Goal: Find specific page/section: Find specific page/section

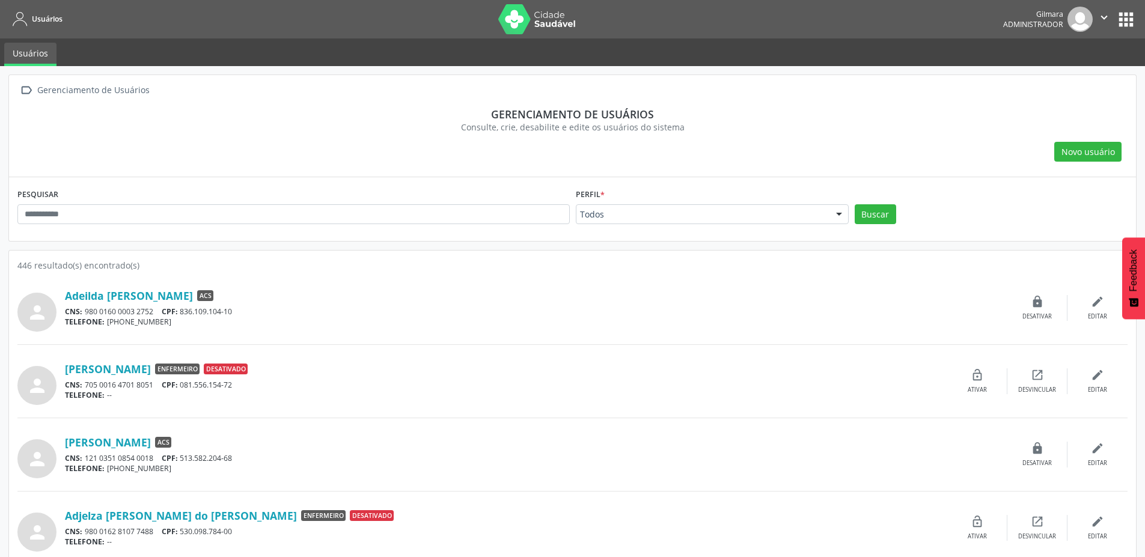
click at [606, 224] on div "Todos Todos ACE ACS Coordenador Coordenador da Atenção Básica Coordenador de Di…" at bounding box center [712, 214] width 273 height 20
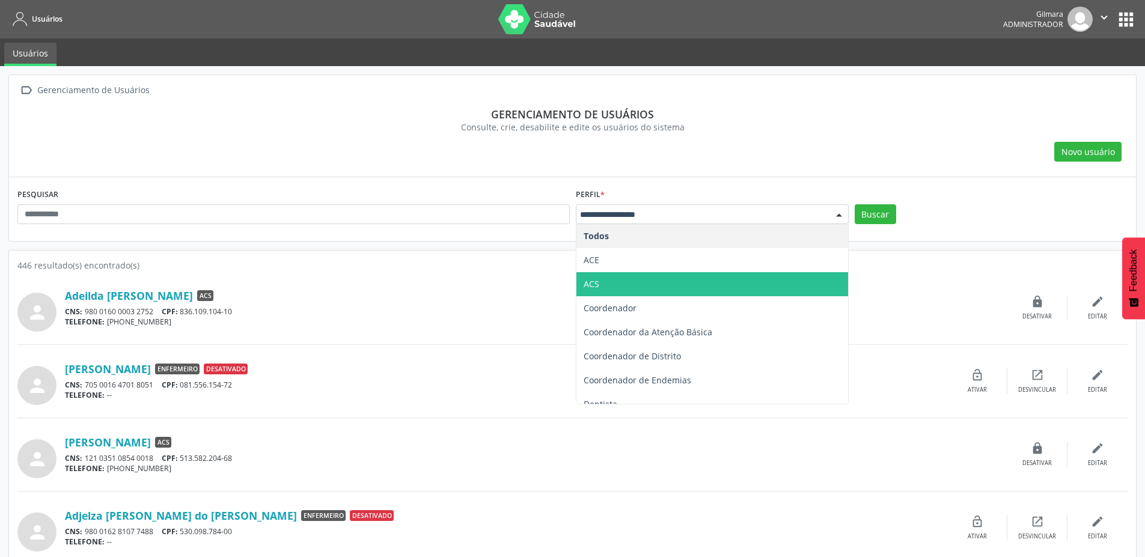
drag, startPoint x: 596, startPoint y: 280, endPoint x: 605, endPoint y: 274, distance: 10.3
click at [597, 279] on span "ACS" at bounding box center [592, 283] width 16 height 11
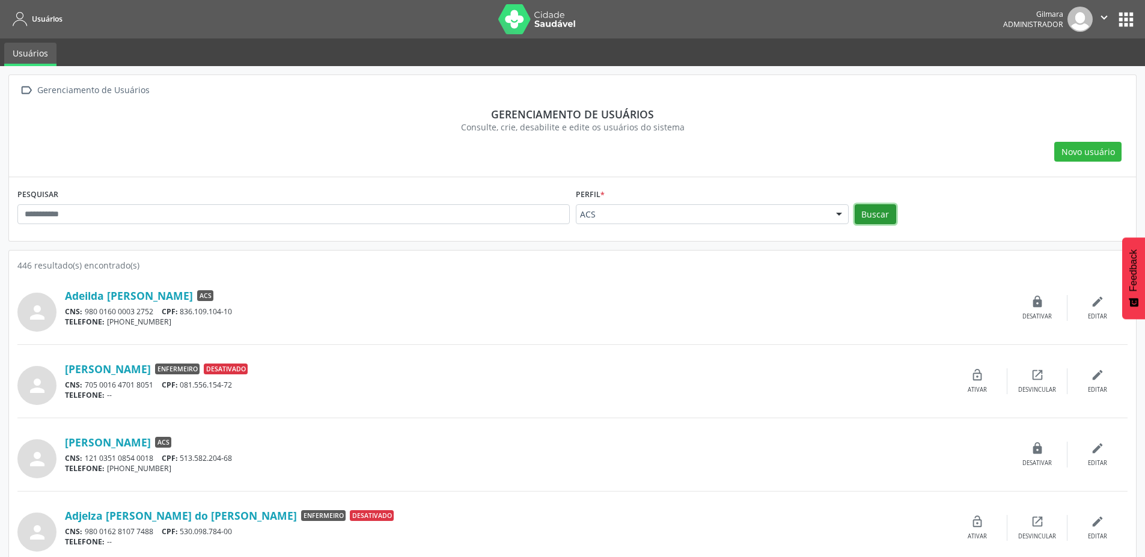
click at [871, 221] on button "Buscar" at bounding box center [875, 214] width 41 height 20
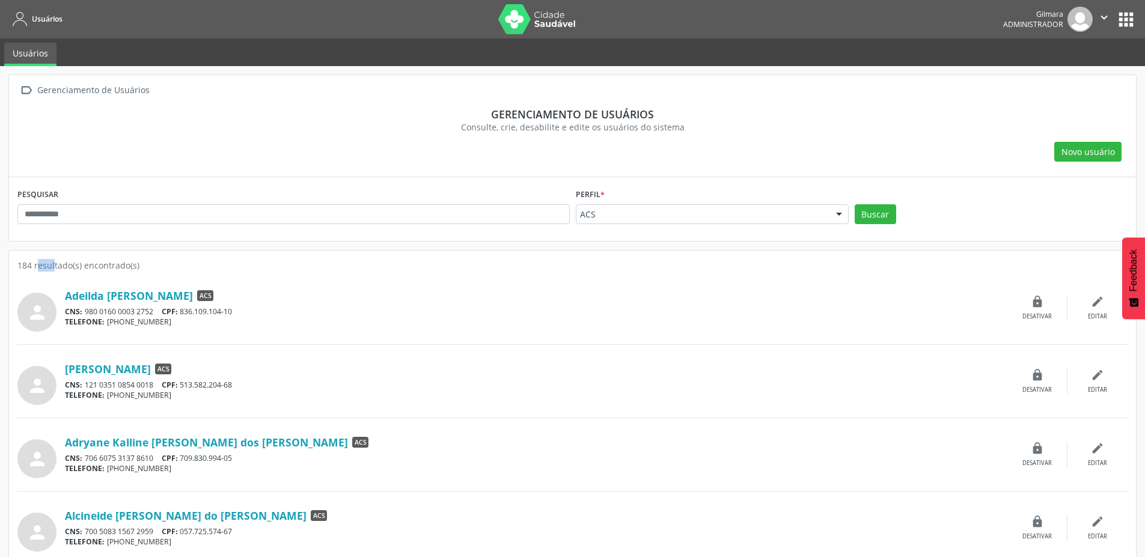
drag, startPoint x: 19, startPoint y: 264, endPoint x: 35, endPoint y: 264, distance: 16.2
click at [35, 264] on div "184 resultado(s) encontrado(s)" at bounding box center [572, 265] width 1110 height 13
click at [1132, 18] on button "apps" at bounding box center [1125, 19] width 21 height 21
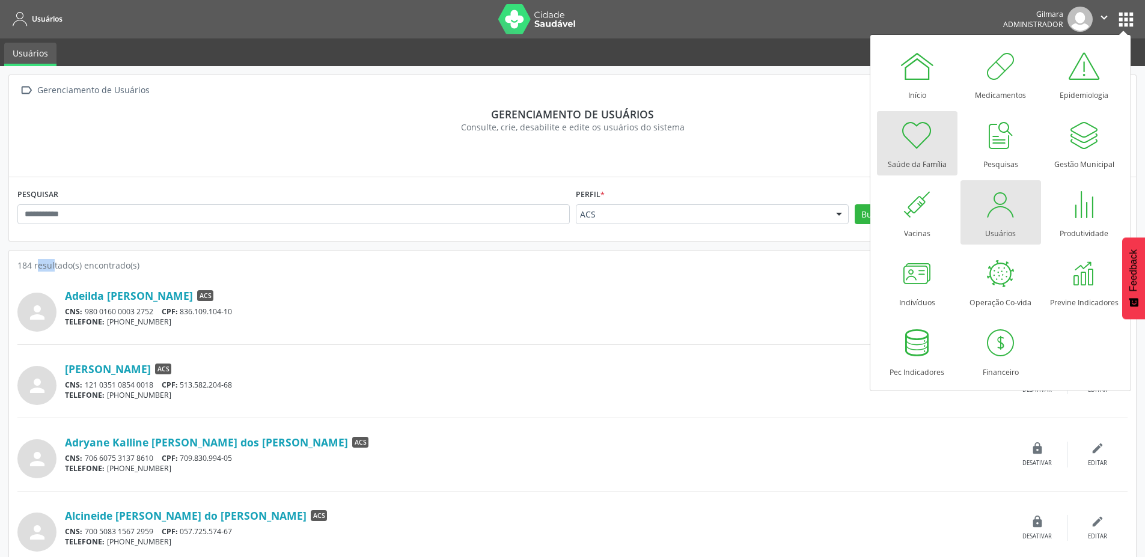
click at [918, 148] on div at bounding box center [917, 135] width 36 height 36
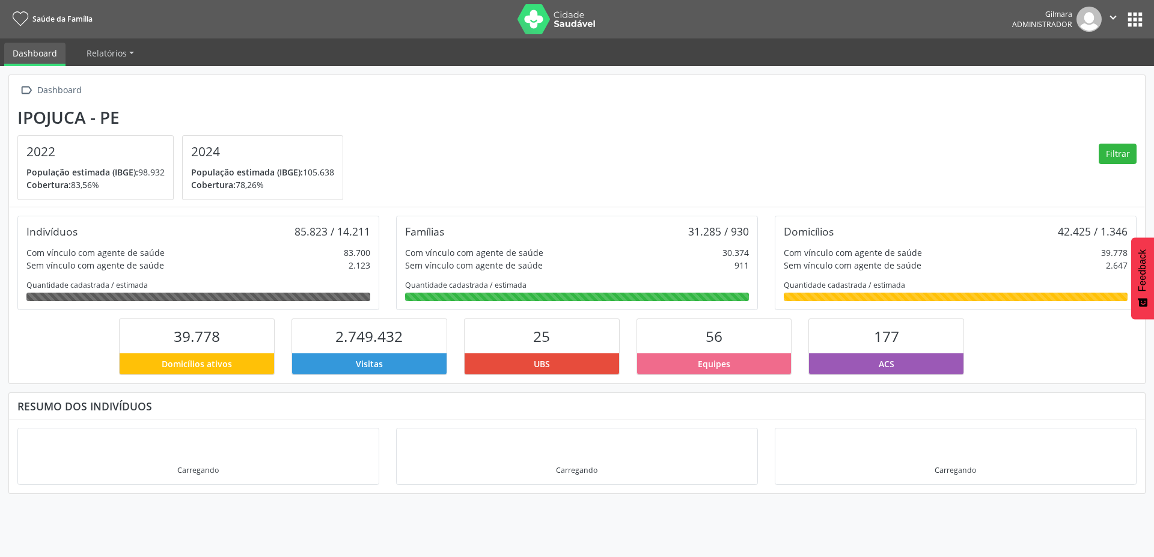
drag, startPoint x: 874, startPoint y: 335, endPoint x: 908, endPoint y: 339, distance: 33.8
click at [908, 339] on div "177" at bounding box center [886, 336] width 154 height 34
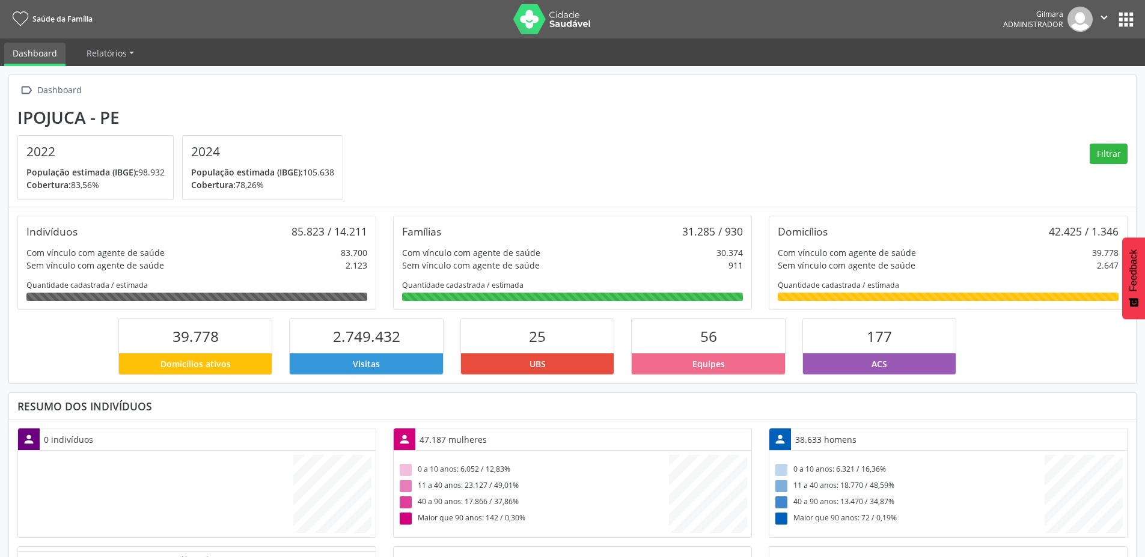
scroll to position [200, 376]
click at [501, 165] on section "Ipojuca - PE 2022 População estimada (IBGE): 98.932 Cobertura: 83,56% 2024 Popu…" at bounding box center [572, 154] width 1110 height 93
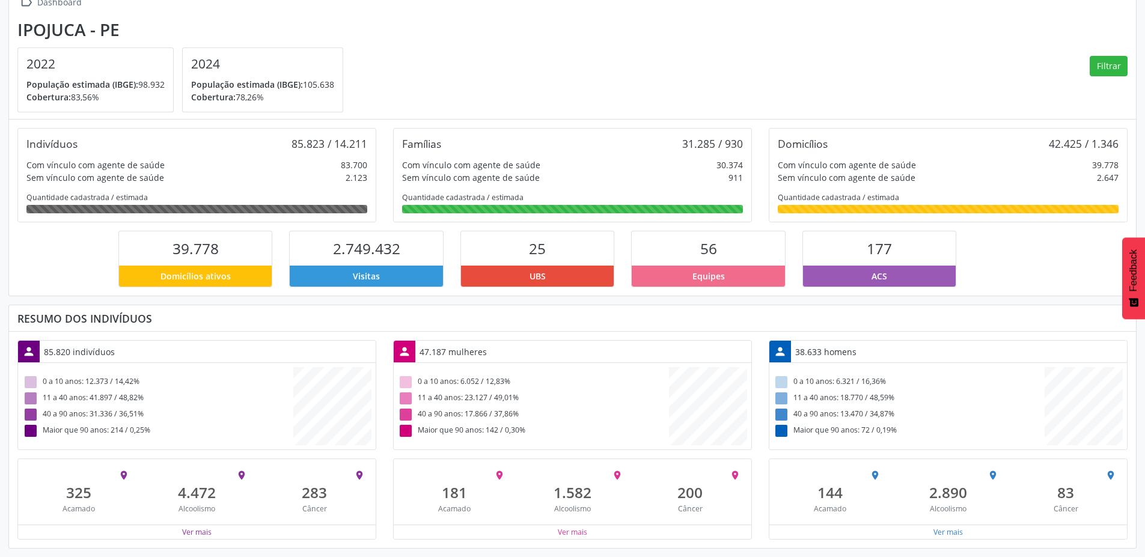
scroll to position [0, 0]
